Goal: Complete application form: Complete application form

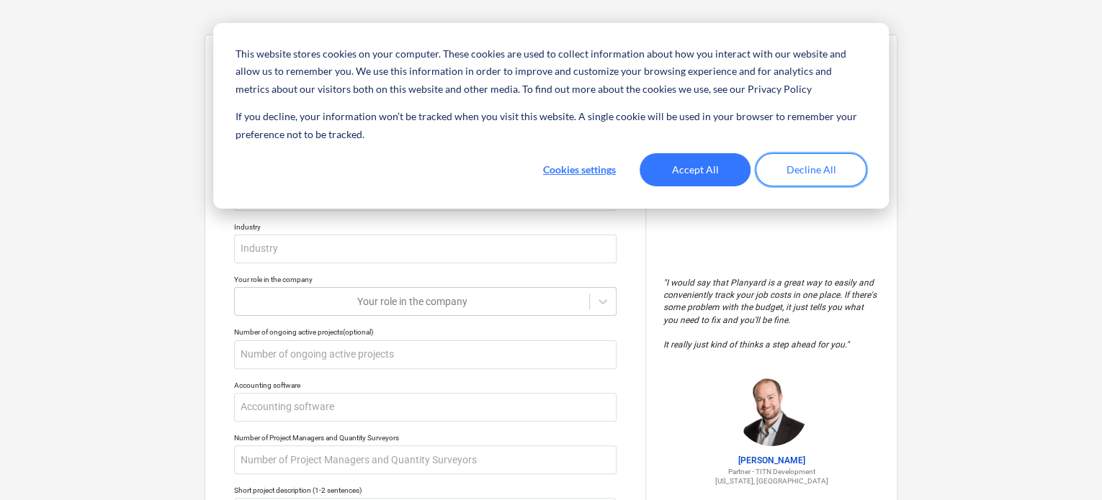
click at [822, 171] on button "Decline All" at bounding box center [810, 169] width 111 height 33
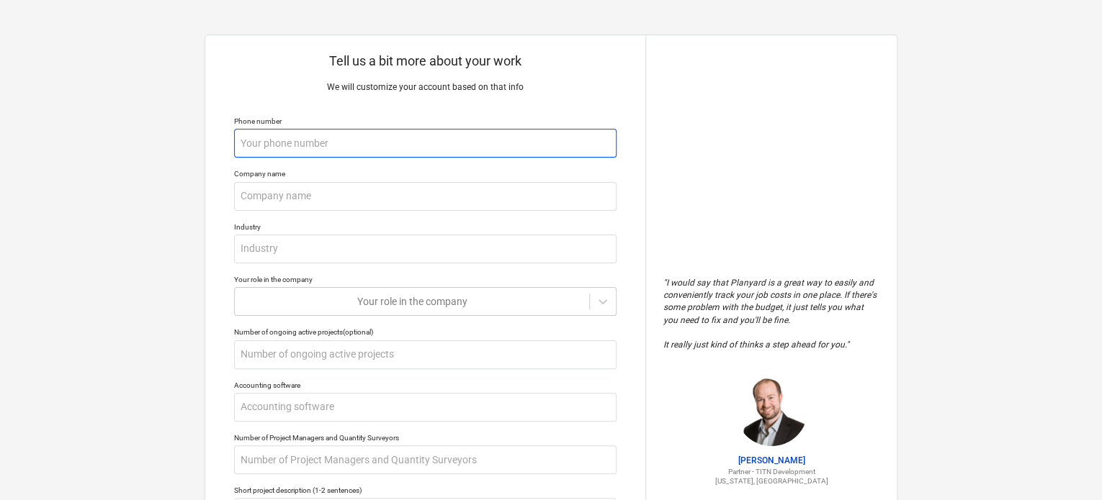
click at [336, 141] on input "text" at bounding box center [425, 143] width 382 height 29
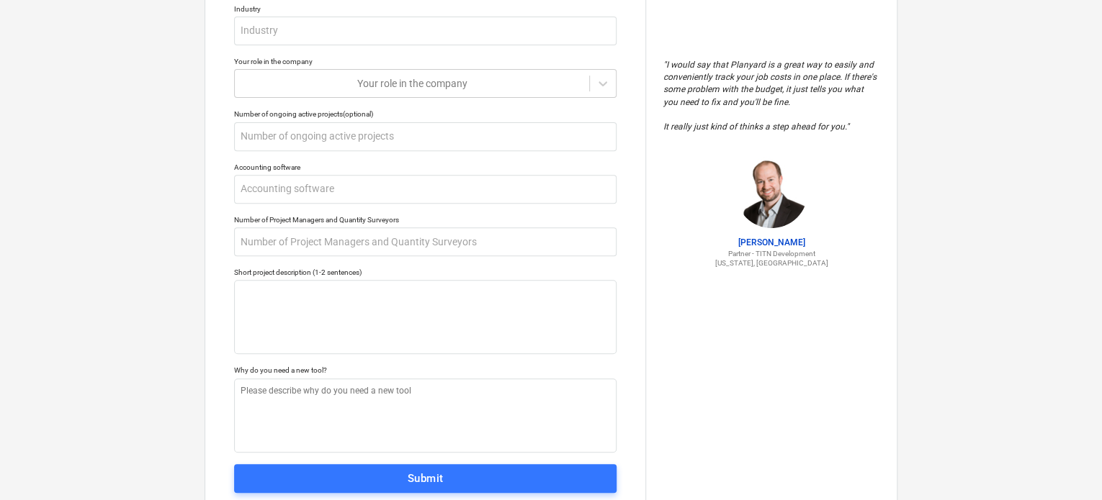
scroll to position [262, 0]
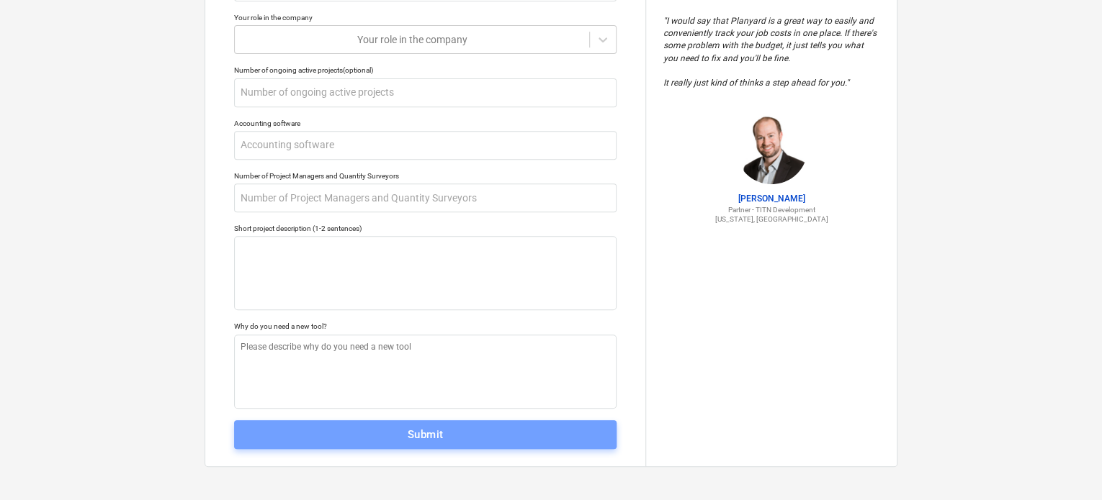
click at [435, 430] on div "Submit" at bounding box center [426, 435] width 36 height 19
type textarea "x"
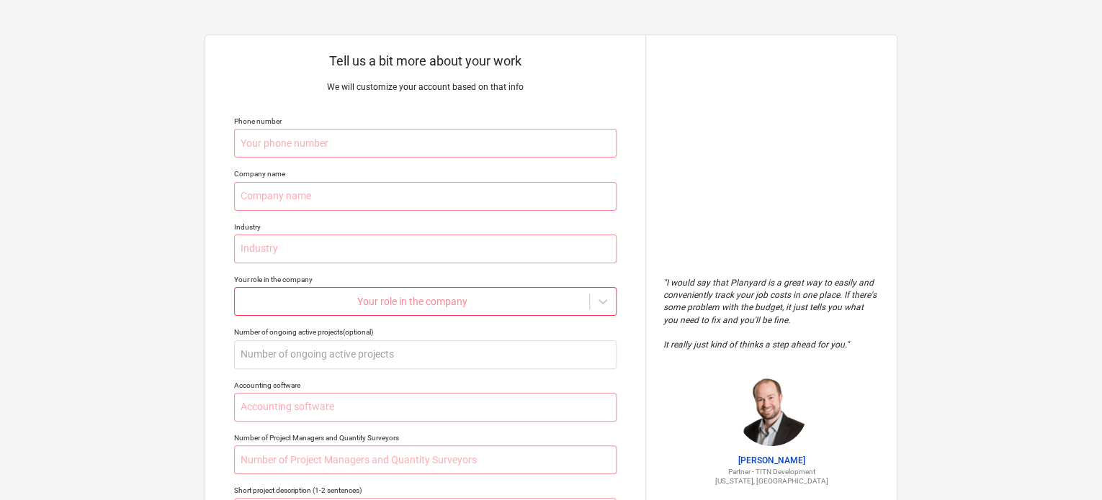
scroll to position [0, 0]
click at [334, 148] on input "text" at bounding box center [425, 143] width 382 height 29
